Goal: Information Seeking & Learning: Learn about a topic

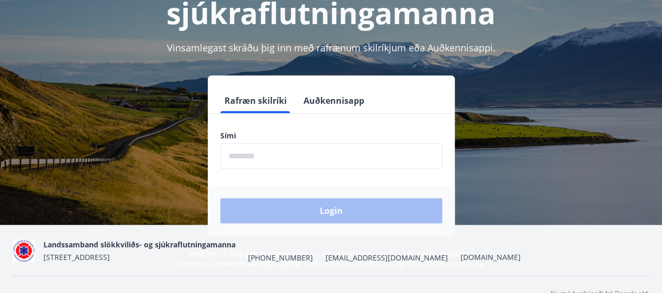
scroll to position [126, 0]
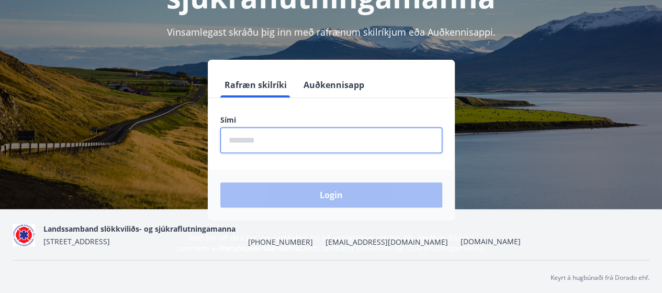
click at [229, 140] on input "phone" at bounding box center [331, 140] width 222 height 26
type input "********"
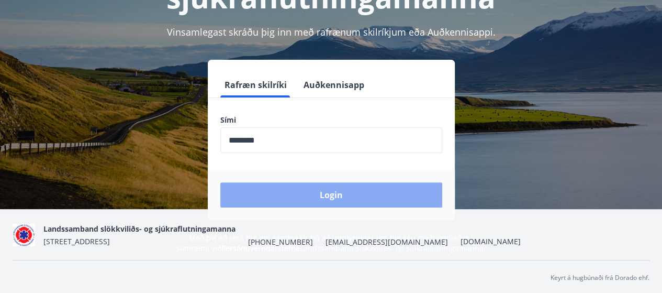
click at [336, 195] on button "Login" at bounding box center [331, 194] width 222 height 25
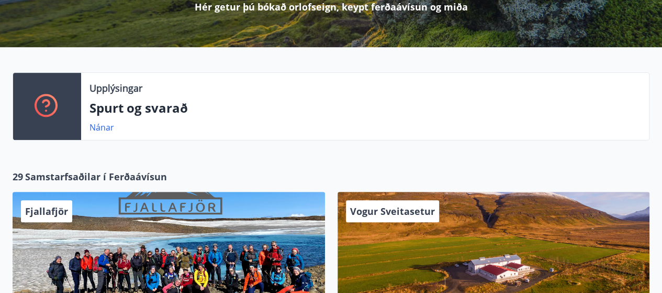
scroll to position [195, 0]
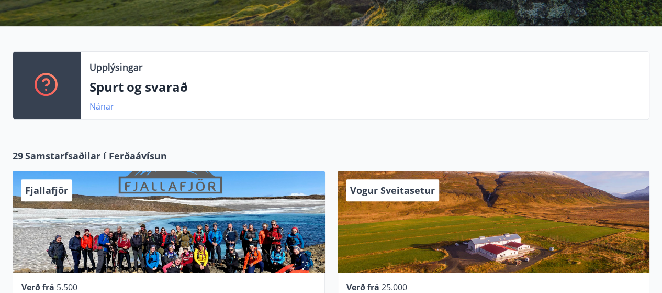
click at [99, 108] on link "Nánar" at bounding box center [101, 106] width 25 height 12
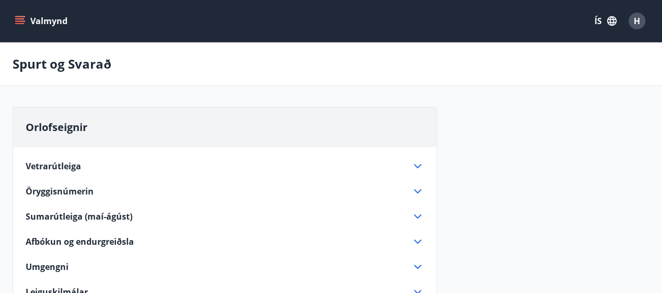
click at [24, 19] on icon "menu" at bounding box center [19, 18] width 9 height 1
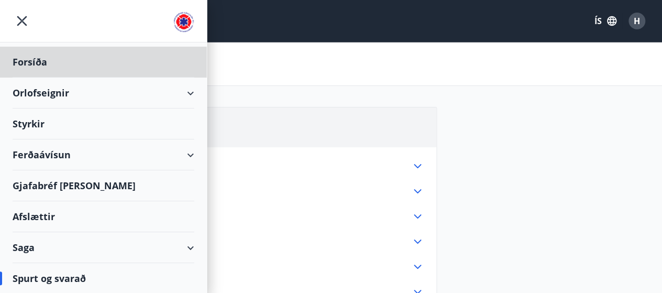
click at [35, 77] on div "Styrkir" at bounding box center [104, 62] width 182 height 31
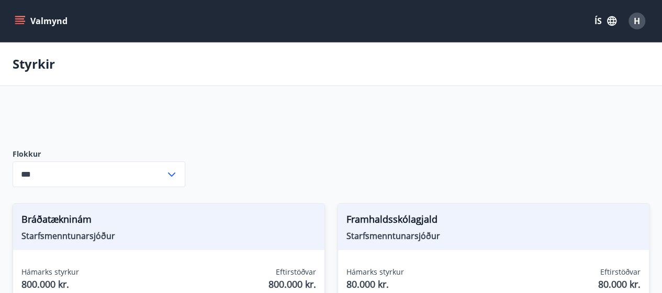
type input "***"
click at [636, 21] on span "H" at bounding box center [637, 21] width 6 height 12
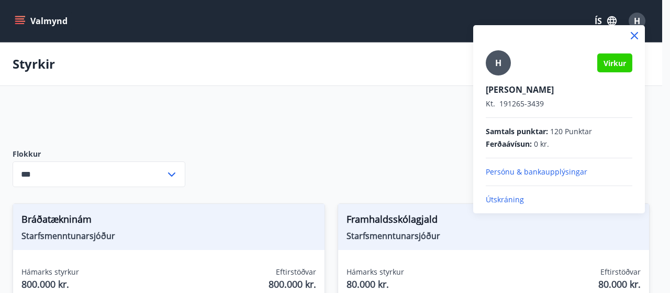
click at [512, 200] on p "Útskráning" at bounding box center [559, 199] width 147 height 10
